Goal: Task Accomplishment & Management: Use online tool/utility

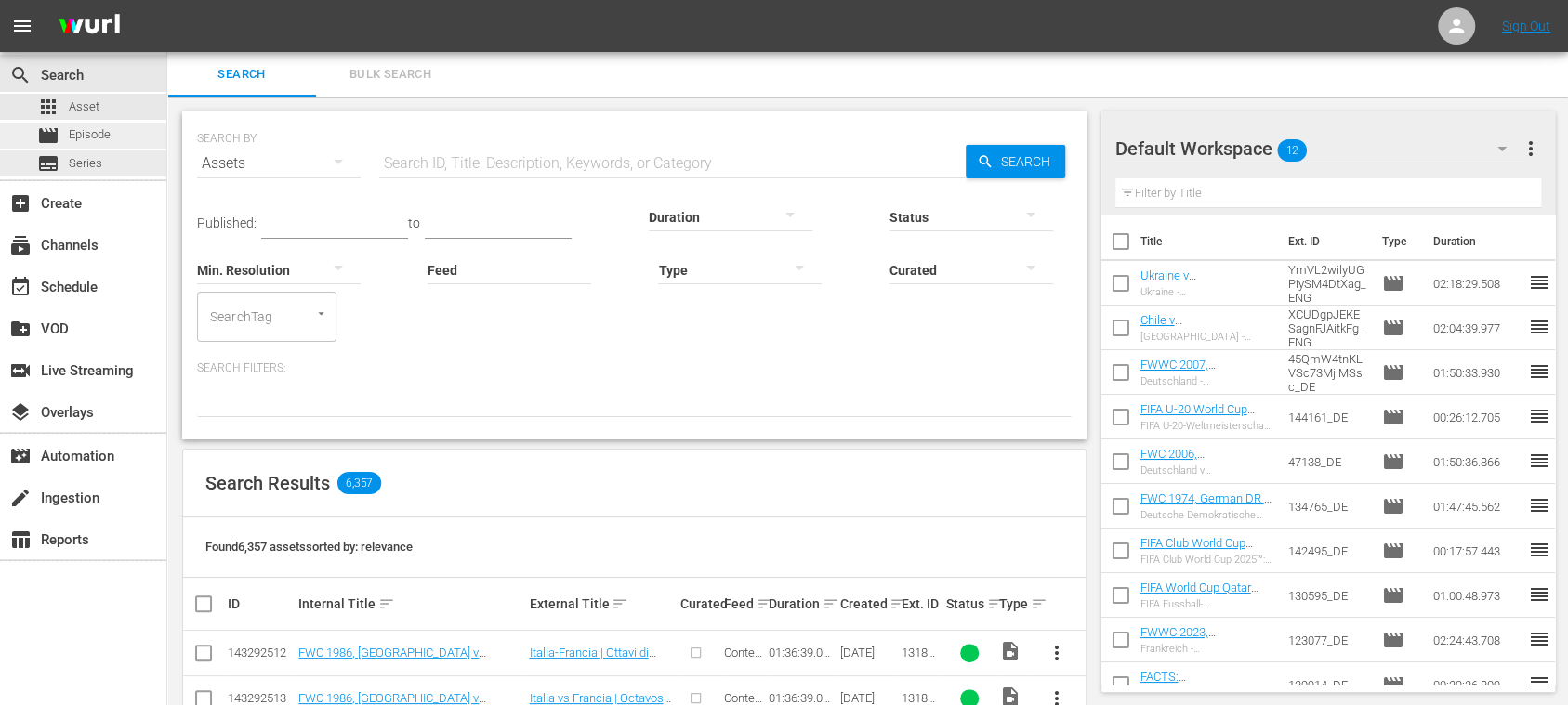
click at [91, 148] on div "movie Episode" at bounding box center [74, 136] width 73 height 26
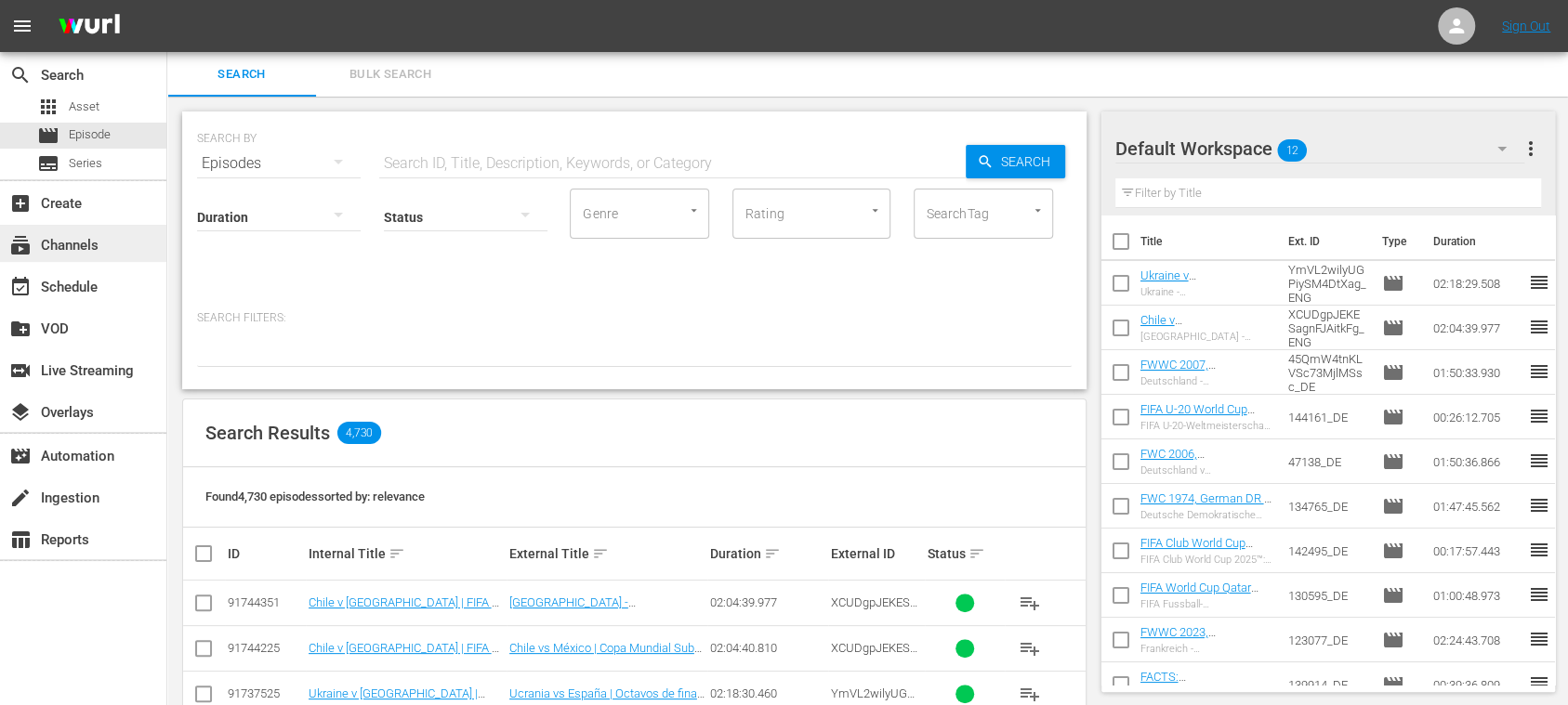
click at [107, 241] on div "subscriptions Channels" at bounding box center [83, 243] width 167 height 37
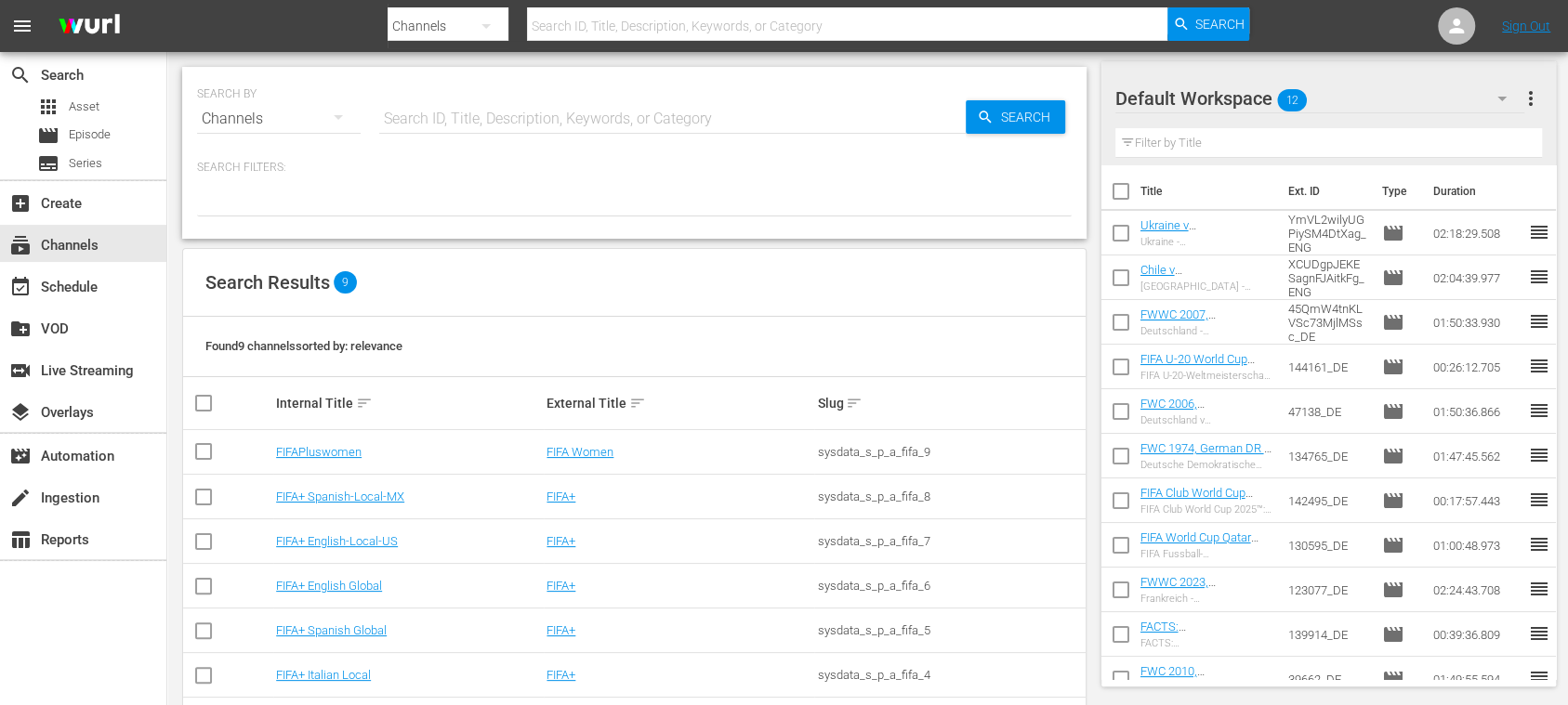
scroll to position [160, 0]
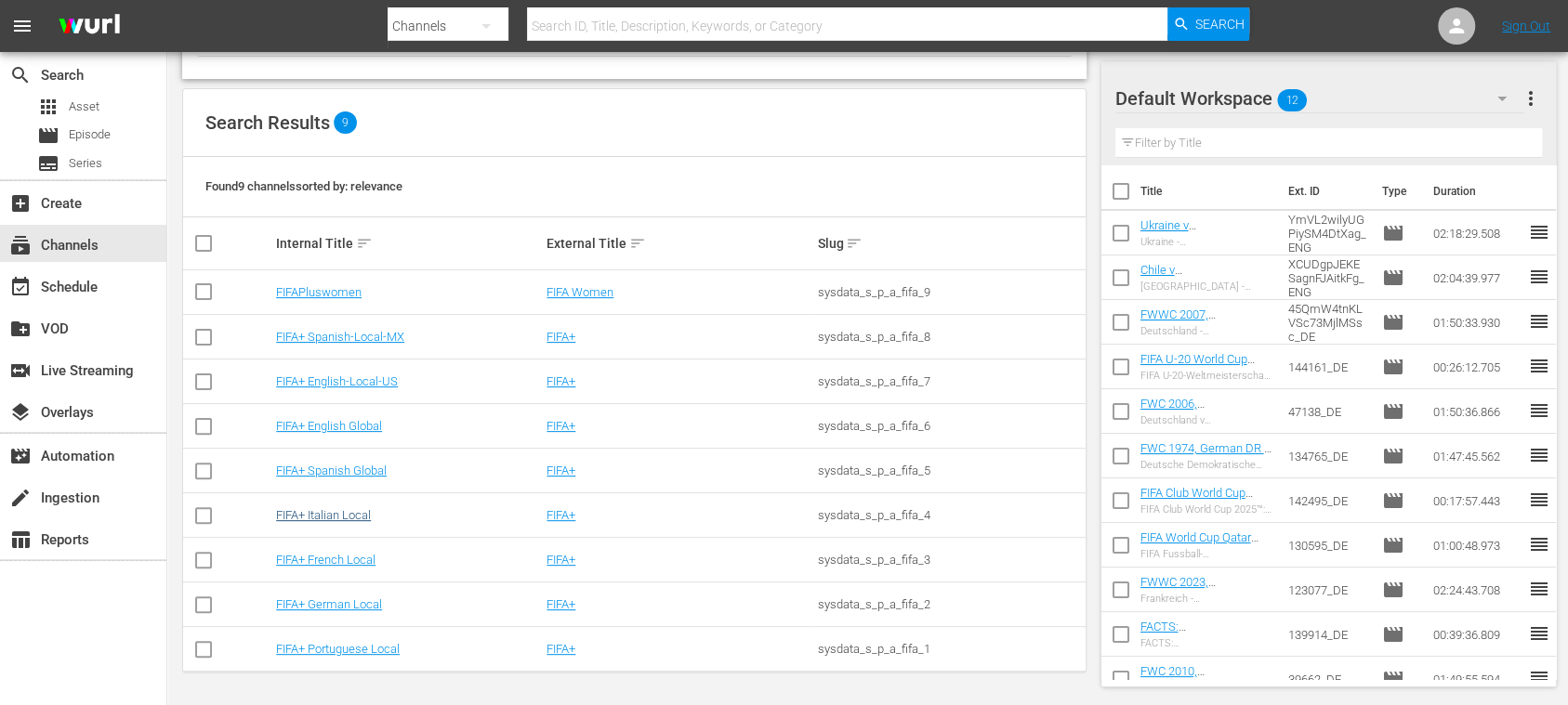
click at [372, 514] on div "FIFA+ Italian Local" at bounding box center [408, 514] width 265 height 14
click at [361, 514] on link "FIFA+ Italian Local" at bounding box center [323, 514] width 94 height 14
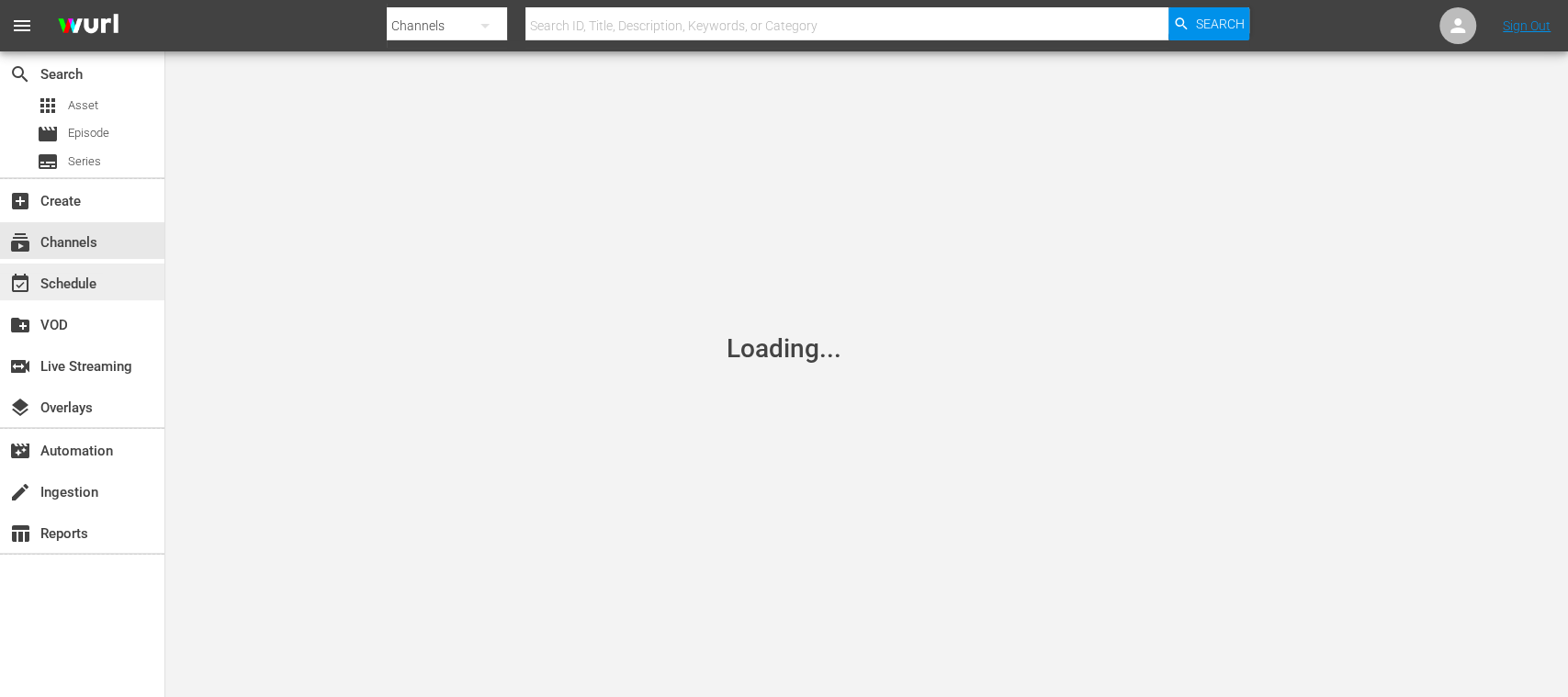
click at [85, 287] on div "event_available Schedule" at bounding box center [51, 281] width 103 height 17
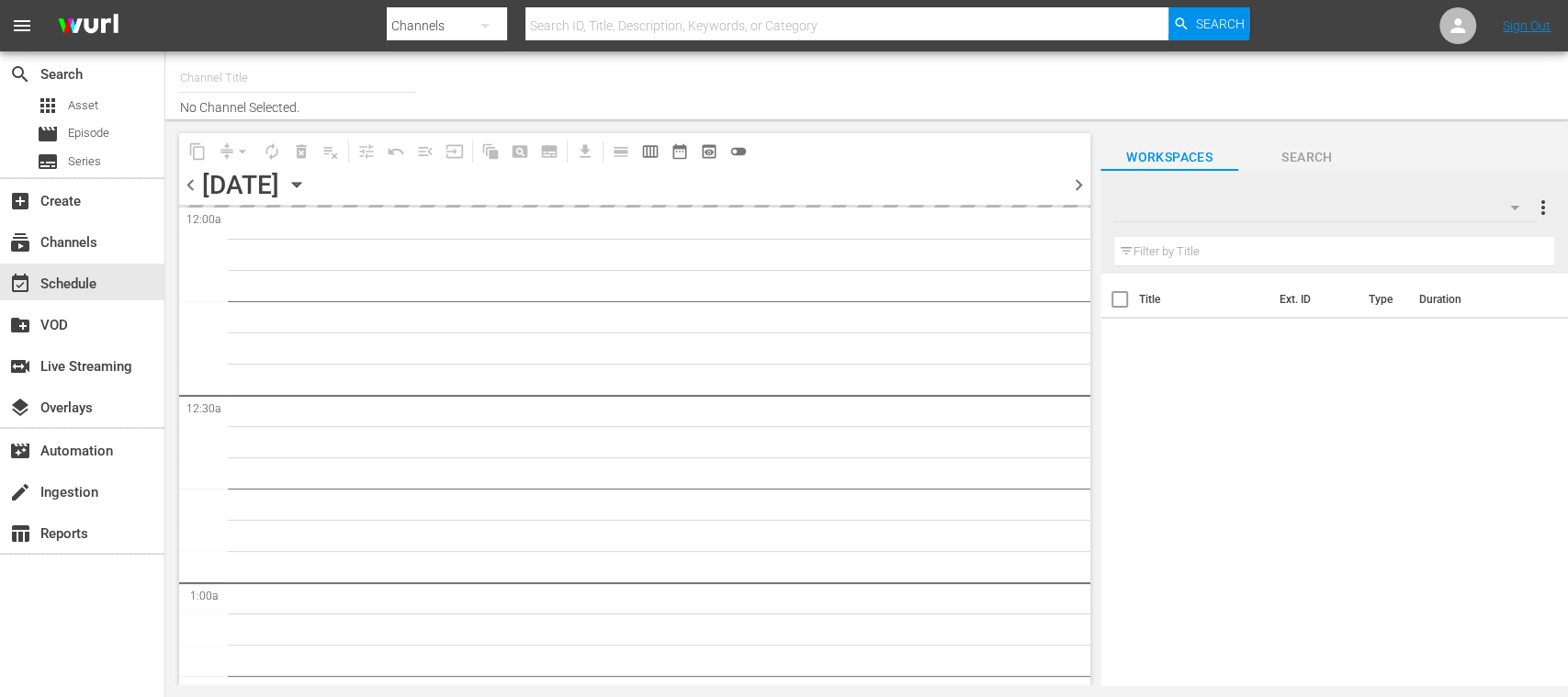
type input "FIFA+ Italian Local (1779)"
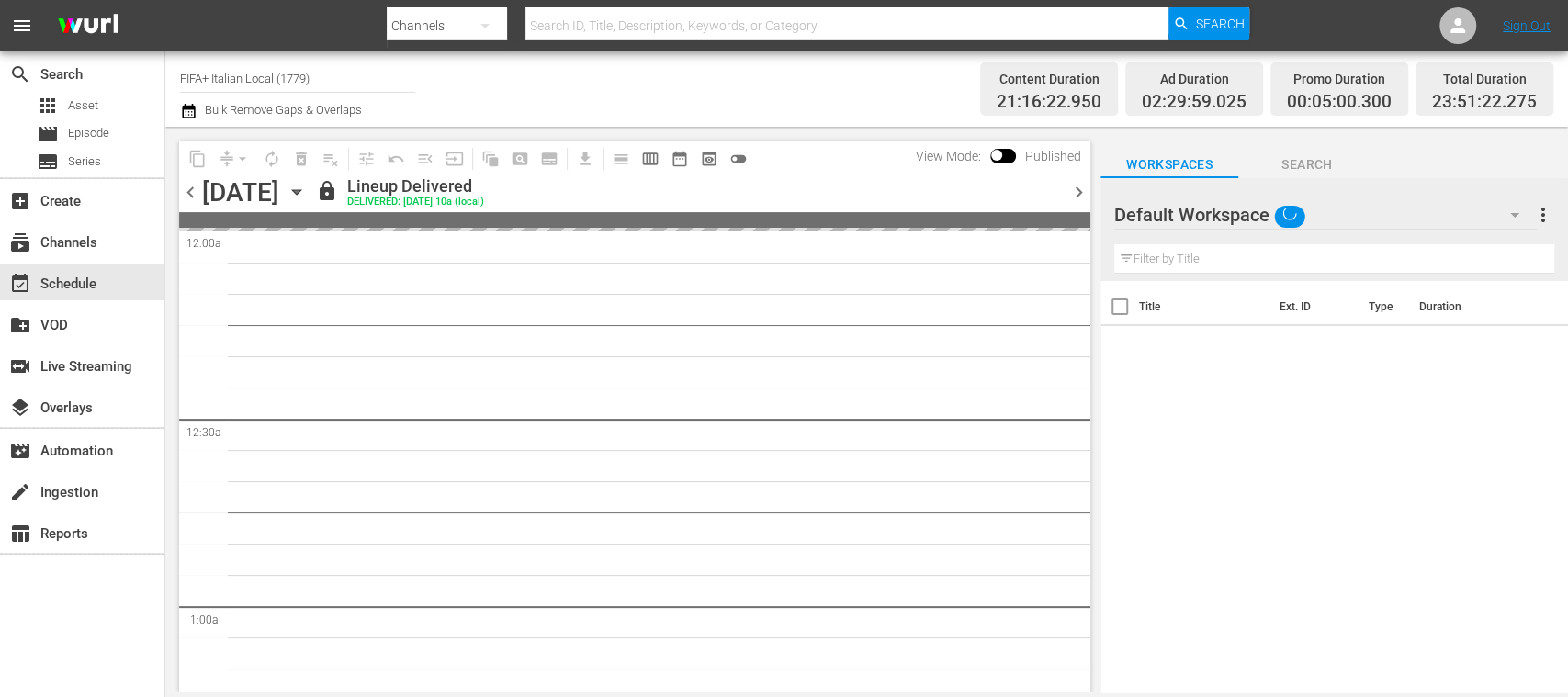
click at [1079, 190] on span "chevron_right" at bounding box center [1078, 192] width 23 height 23
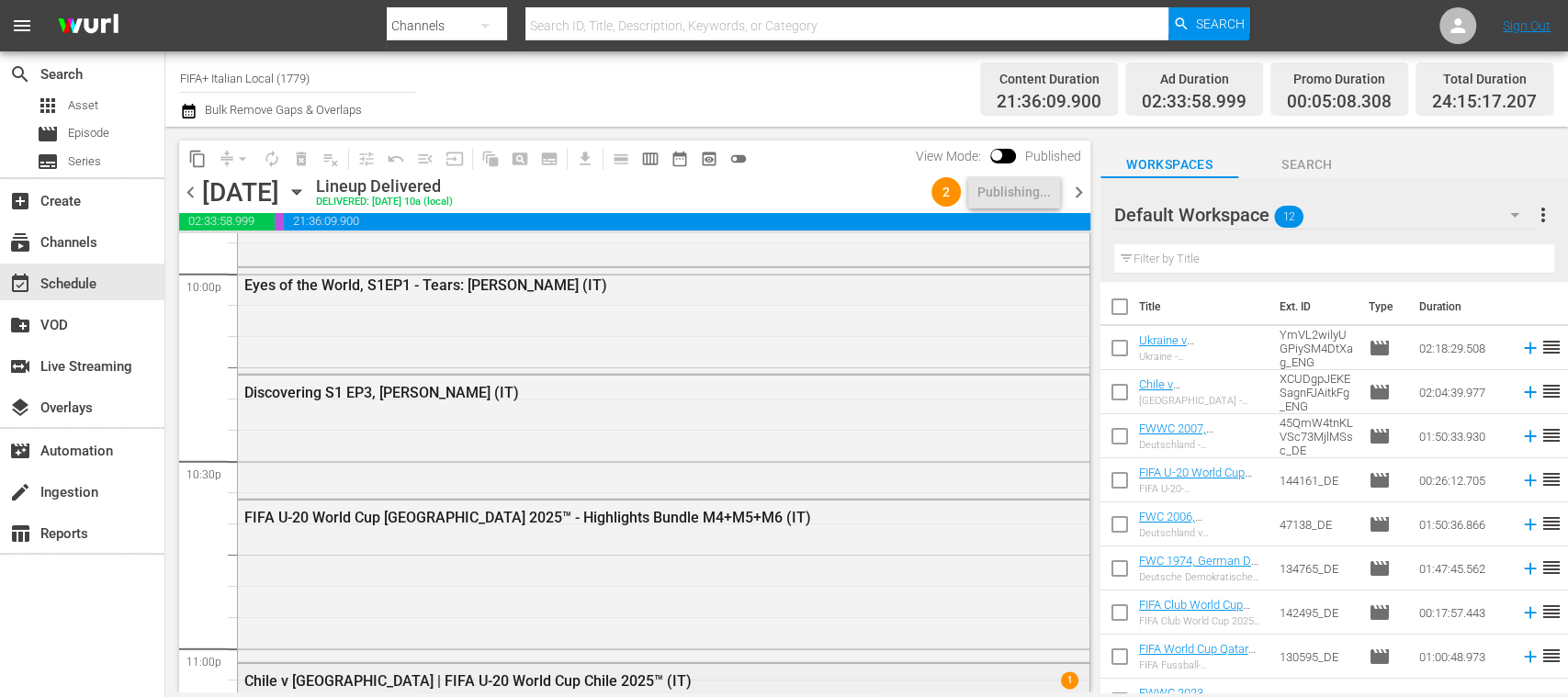
scroll to position [8455, 0]
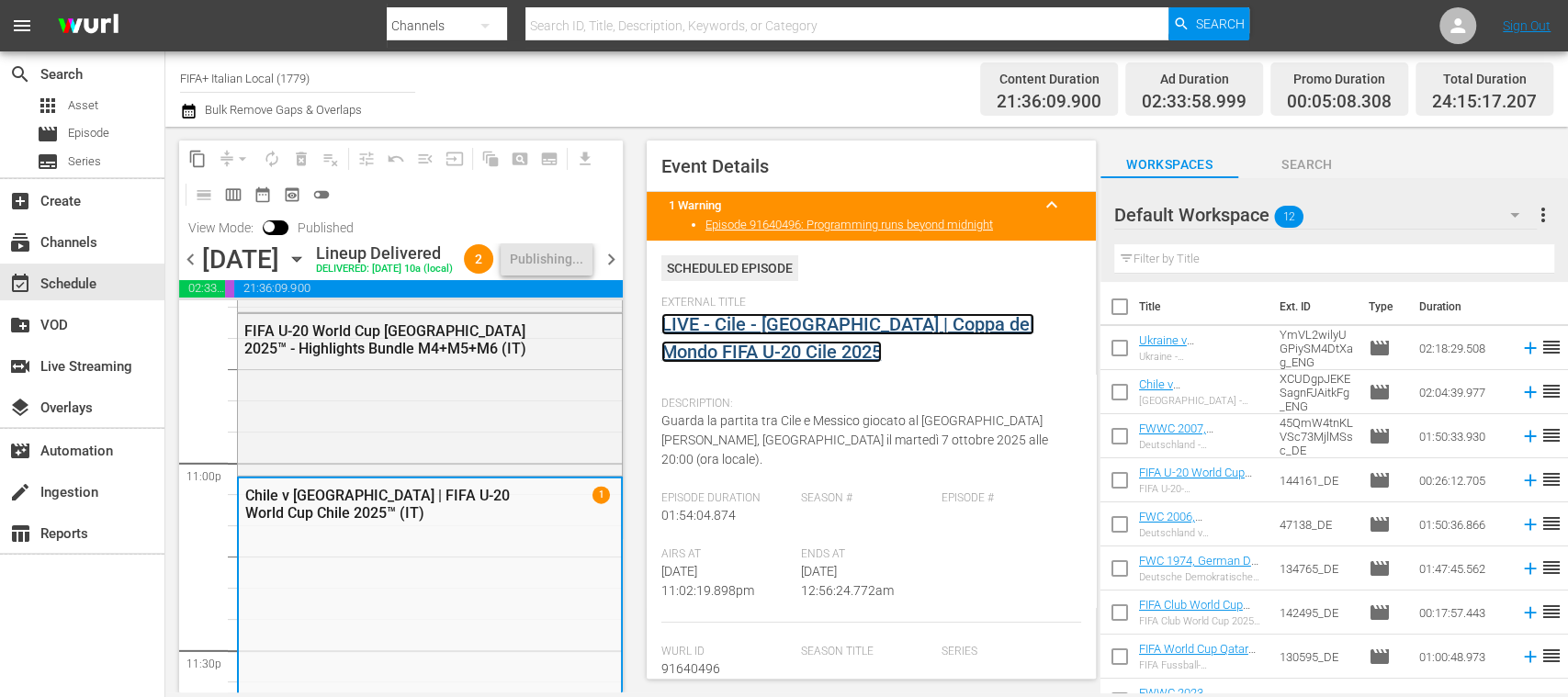
click at [770, 324] on link "LIVE - Cile - [GEOGRAPHIC_DATA] | Coppa del Mondo FIFA U-20 Cile 2025" at bounding box center [847, 338] width 373 height 50
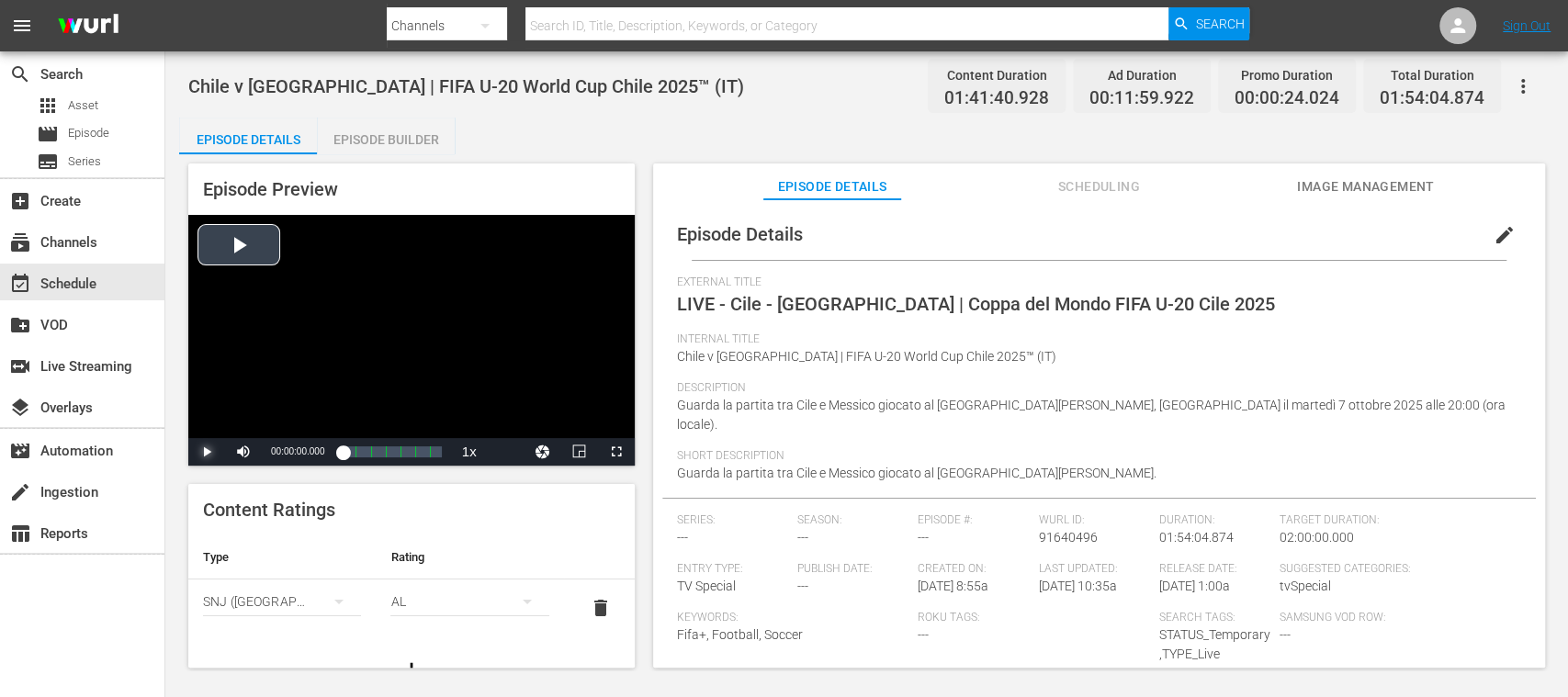
click at [207, 452] on span "Video Player" at bounding box center [207, 452] width 0 height 0
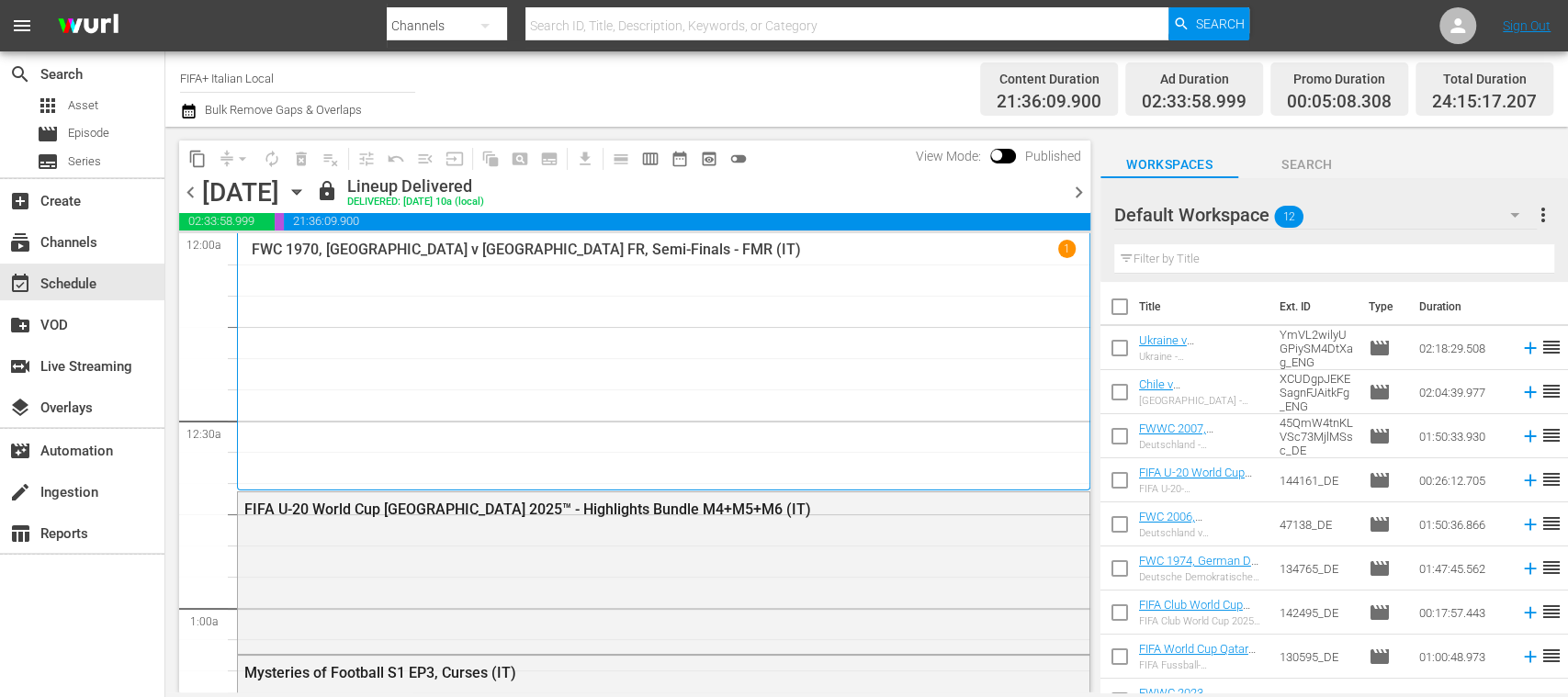
click at [1078, 188] on span "chevron_right" at bounding box center [1078, 192] width 23 height 23
